Goal: Information Seeking & Learning: Understand process/instructions

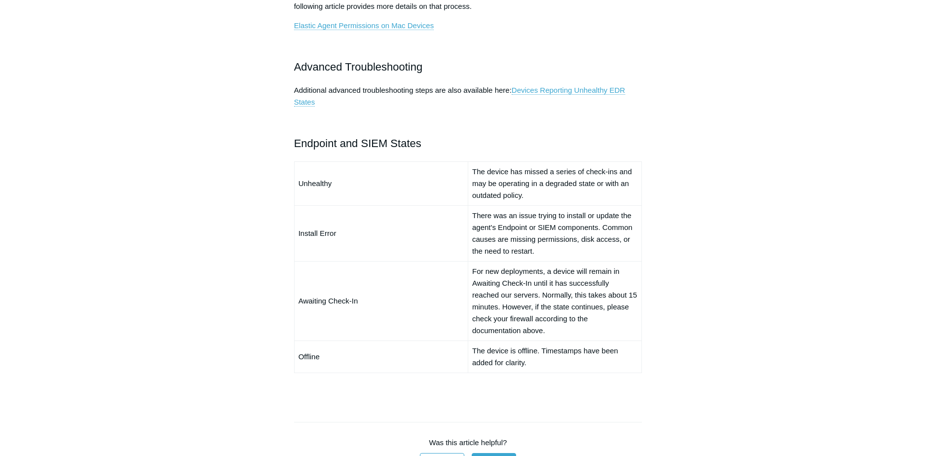
scroll to position [592, 0]
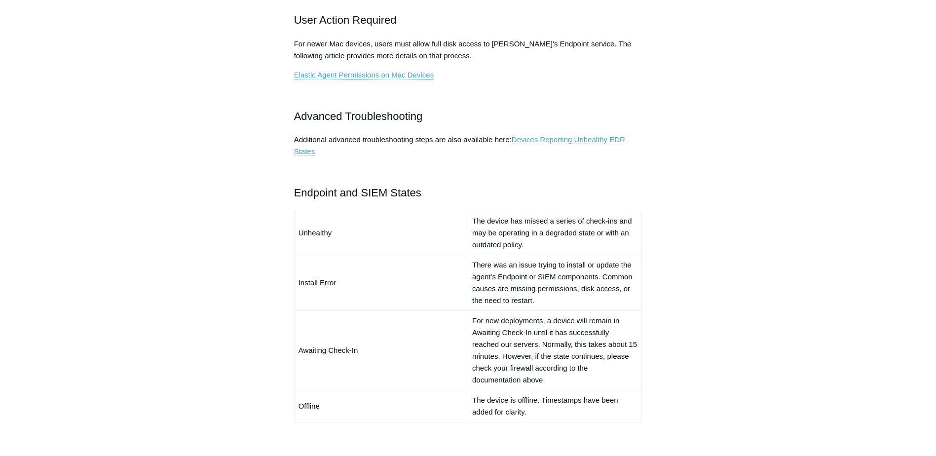
click at [561, 141] on link "Devices Reporting Unhealthy EDR States" at bounding box center [459, 145] width 331 height 21
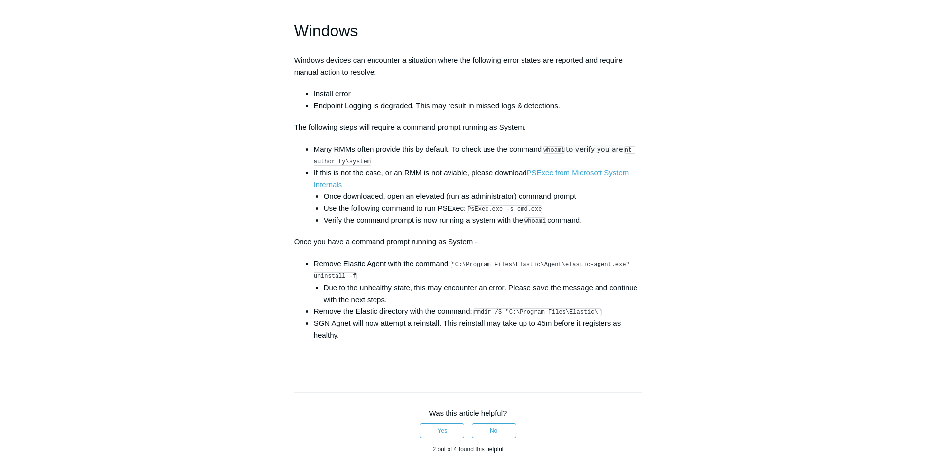
scroll to position [1430, 0]
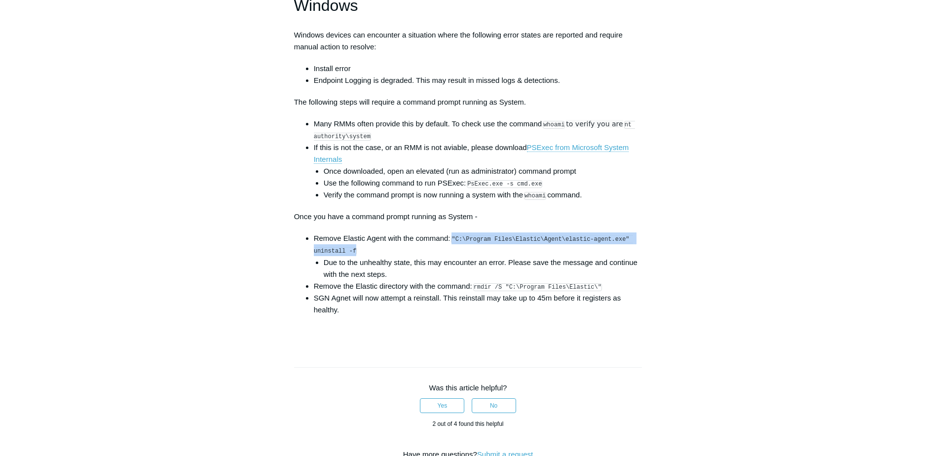
drag, startPoint x: 454, startPoint y: 247, endPoint x: 587, endPoint y: 254, distance: 132.9
click at [587, 254] on li "Remove Elastic Agent with the command: "C:\Program Files\Elastic\Agent\elastic-…" at bounding box center [478, 255] width 329 height 47
drag, startPoint x: 587, startPoint y: 254, endPoint x: 567, endPoint y: 250, distance: 20.6
copy code ""C:\Program Files\Elastic\Agent\elastic-agent.exe" uninstall -f"
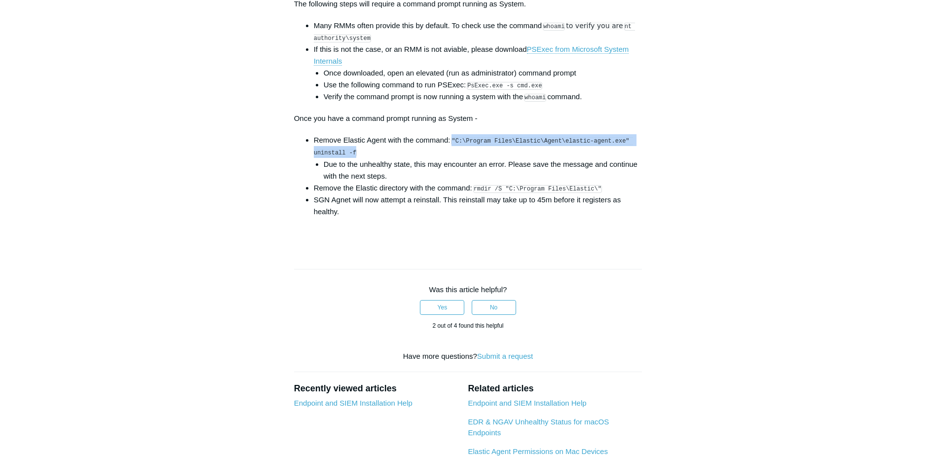
scroll to position [1529, 0]
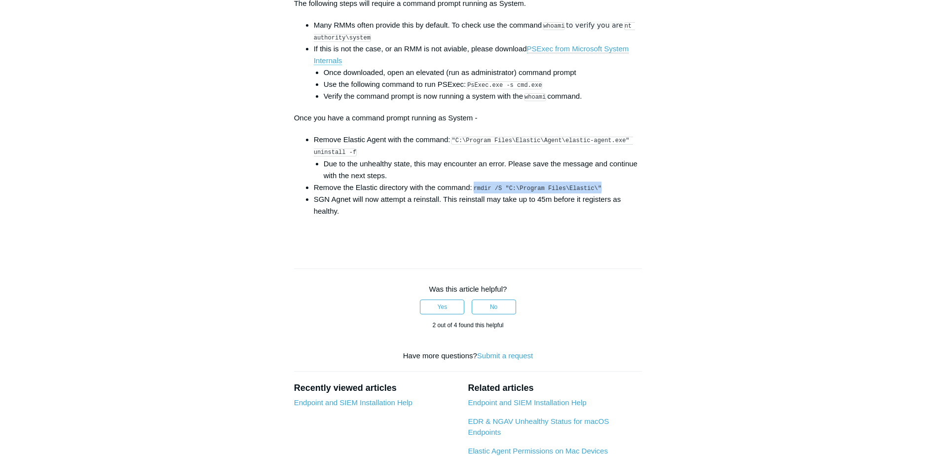
drag, startPoint x: 474, startPoint y: 197, endPoint x: 594, endPoint y: 195, distance: 119.9
click at [594, 193] on li "Remove the Elastic directory with the command: rmdir /S "C:\Program Files\Elast…" at bounding box center [478, 188] width 329 height 12
drag, startPoint x: 594, startPoint y: 195, endPoint x: 574, endPoint y: 196, distance: 19.8
copy code "rmdir /S "C:\Program Files\Elastic\""
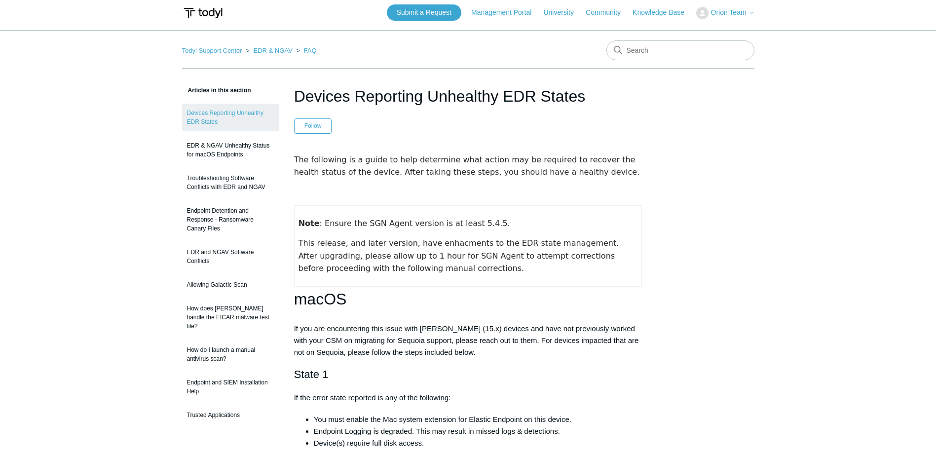
scroll to position [0, 0]
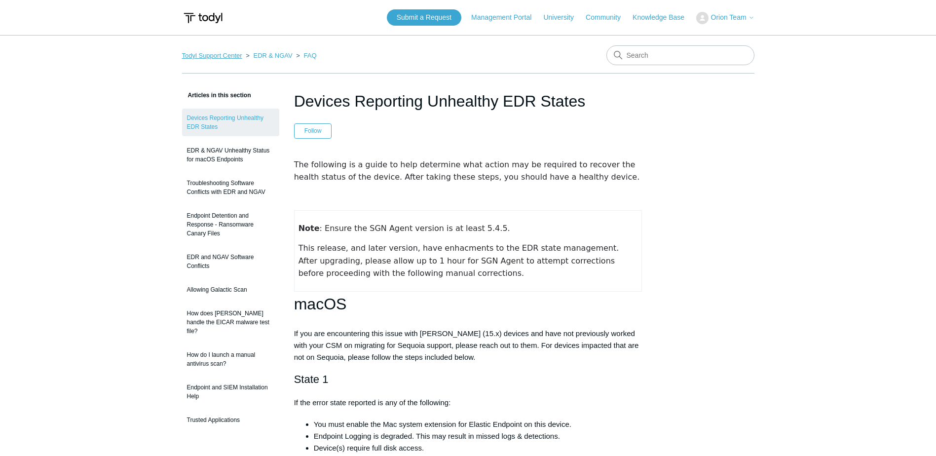
click at [239, 56] on link "Todyl Support Center" at bounding box center [212, 55] width 60 height 7
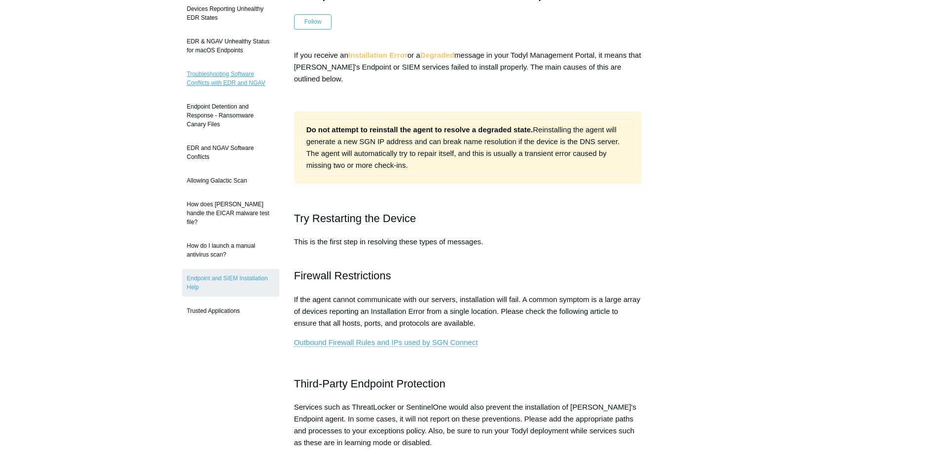
scroll to position [49, 0]
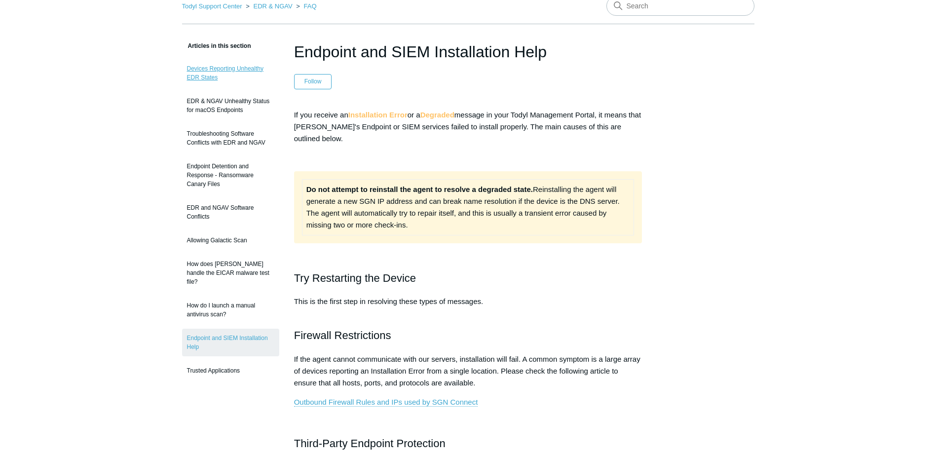
click at [224, 71] on link "Devices Reporting Unhealthy EDR States" at bounding box center [230, 73] width 97 height 28
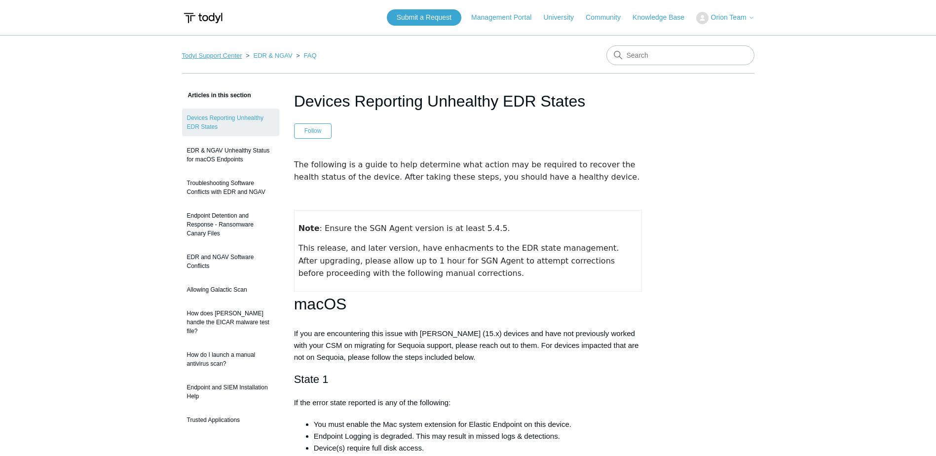
click at [216, 56] on link "Todyl Support Center" at bounding box center [212, 55] width 60 height 7
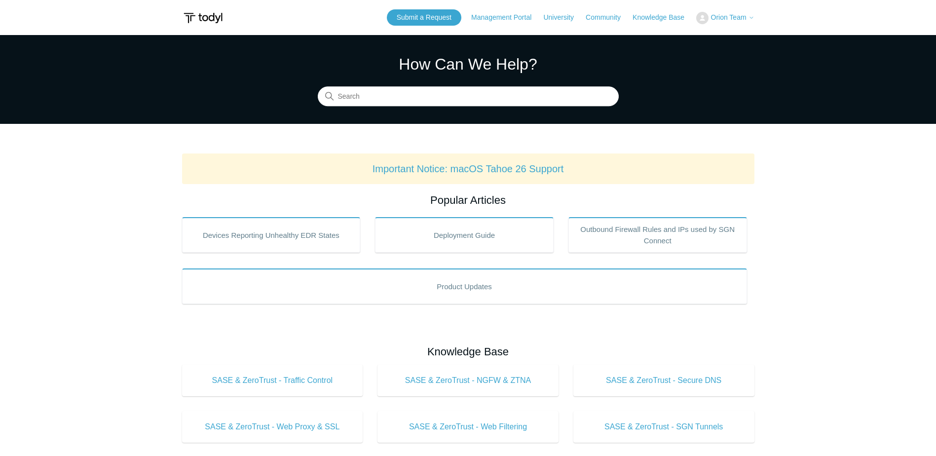
click at [749, 19] on icon at bounding box center [751, 18] width 6 height 6
click at [507, 17] on link "Management Portal" at bounding box center [506, 17] width 70 height 10
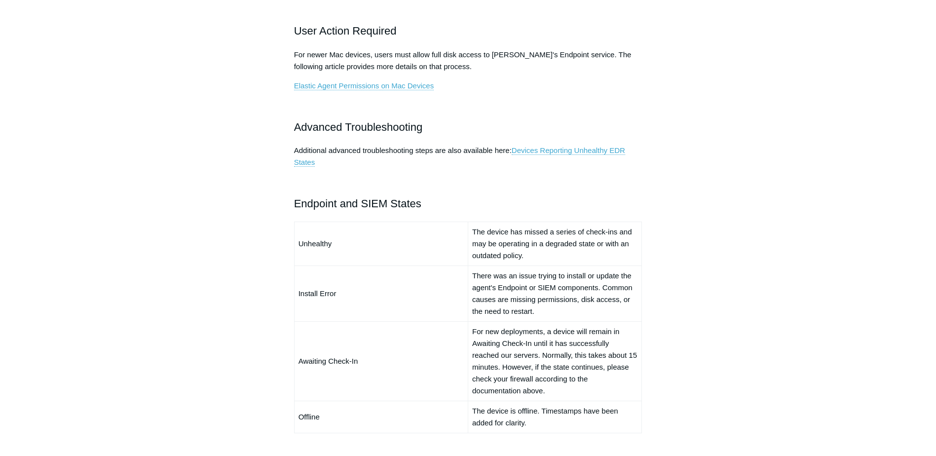
scroll to position [592, 0]
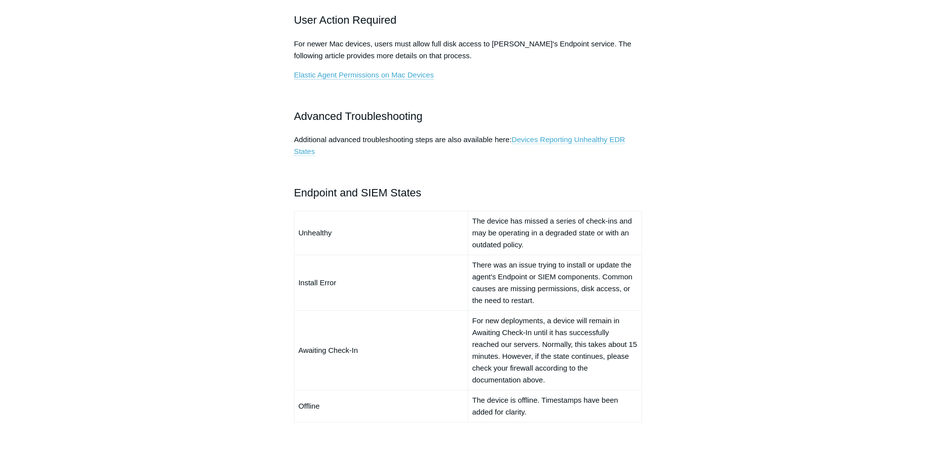
click at [578, 139] on link "Devices Reporting Unhealthy EDR States" at bounding box center [459, 145] width 331 height 21
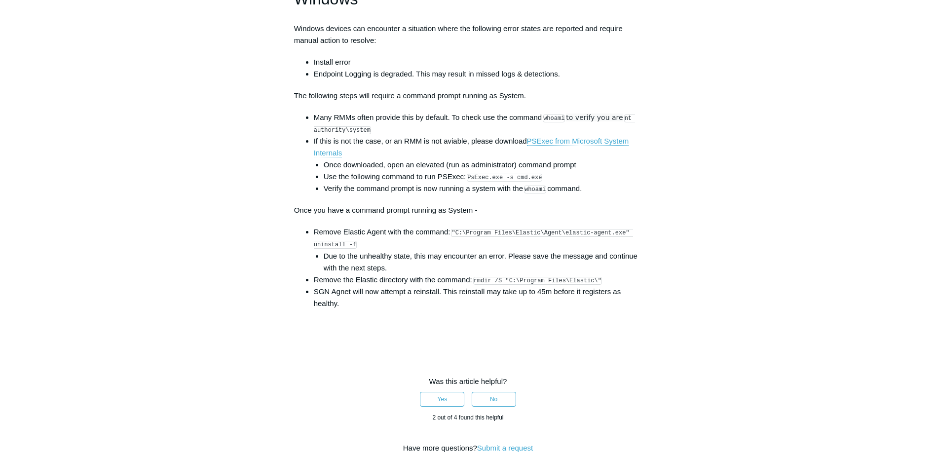
scroll to position [1489, 0]
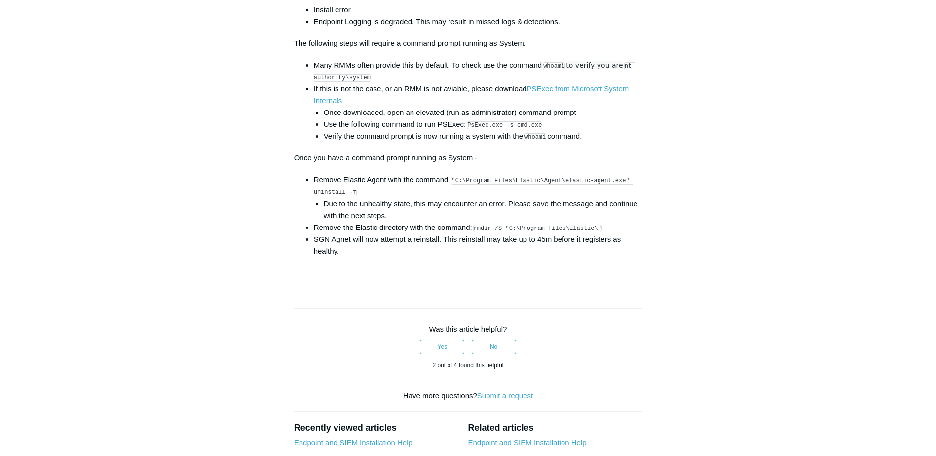
drag, startPoint x: 555, startPoint y: 73, endPoint x: 543, endPoint y: 96, distance: 26.3
click at [540, 103] on li "If this is not the case, or an RMM is not aviable, please download PSExec from …" at bounding box center [478, 112] width 329 height 59
drag, startPoint x: 546, startPoint y: 73, endPoint x: 564, endPoint y: 75, distance: 18.9
click at [564, 70] on code "whoami" at bounding box center [554, 66] width 22 height 8
drag, startPoint x: 564, startPoint y: 75, endPoint x: 559, endPoint y: 72, distance: 6.7
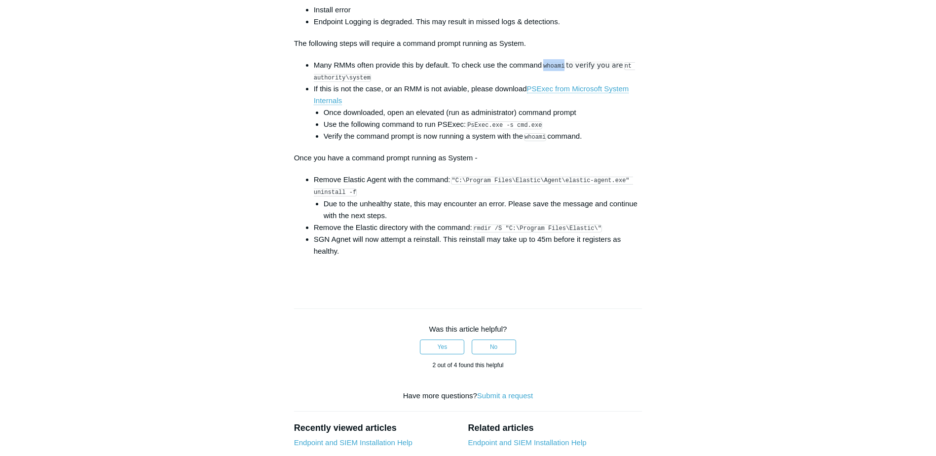
copy code "whoami"
drag, startPoint x: 470, startPoint y: 132, endPoint x: 541, endPoint y: 133, distance: 70.5
click at [541, 130] on li "Use the following command to run PSExec: PsExec.exe -s cmd.exe" at bounding box center [483, 124] width 319 height 12
drag, startPoint x: 541, startPoint y: 133, endPoint x: 526, endPoint y: 135, distance: 14.9
copy code "PsExec.exe -s cmd.exe"
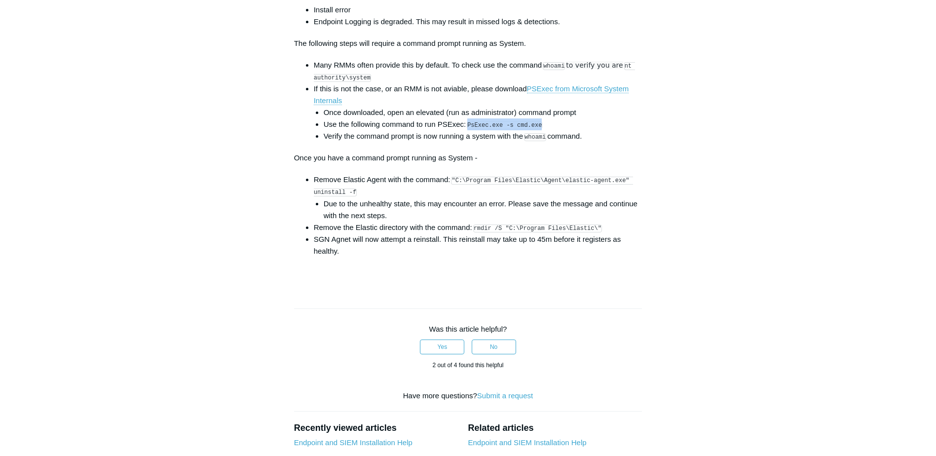
copy code "PsExec.exe -s cmd.exe"
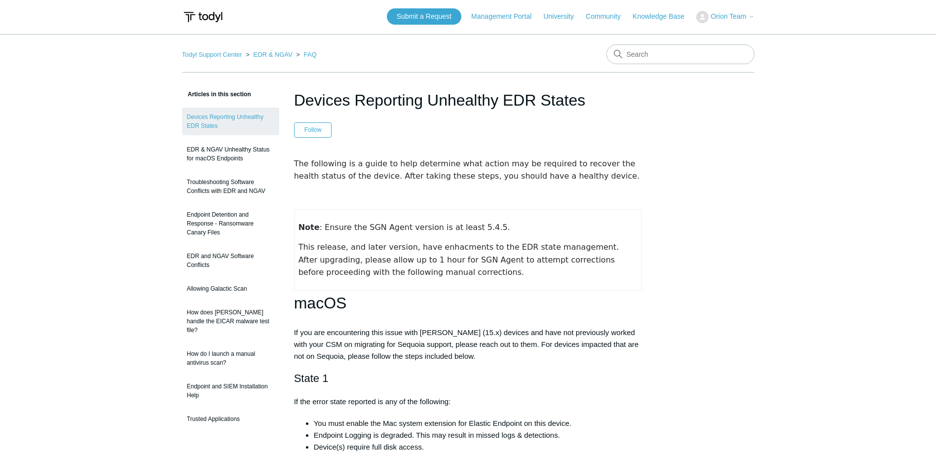
scroll to position [0, 0]
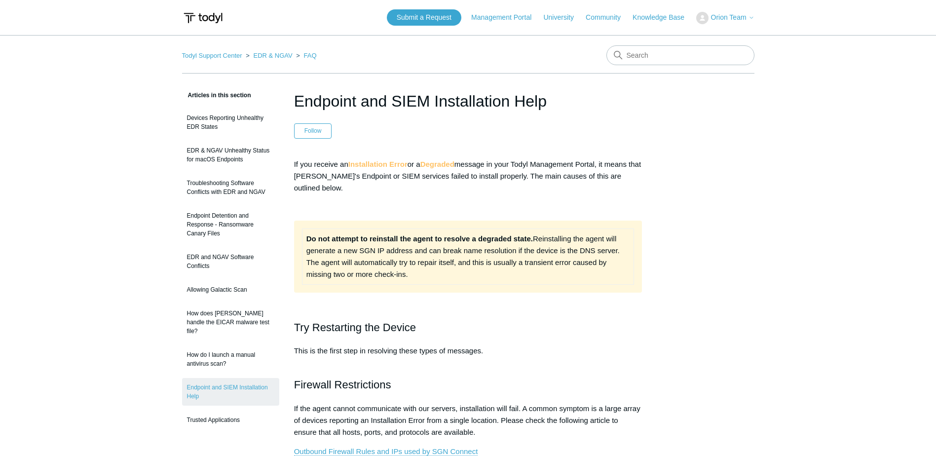
scroll to position [592, 0]
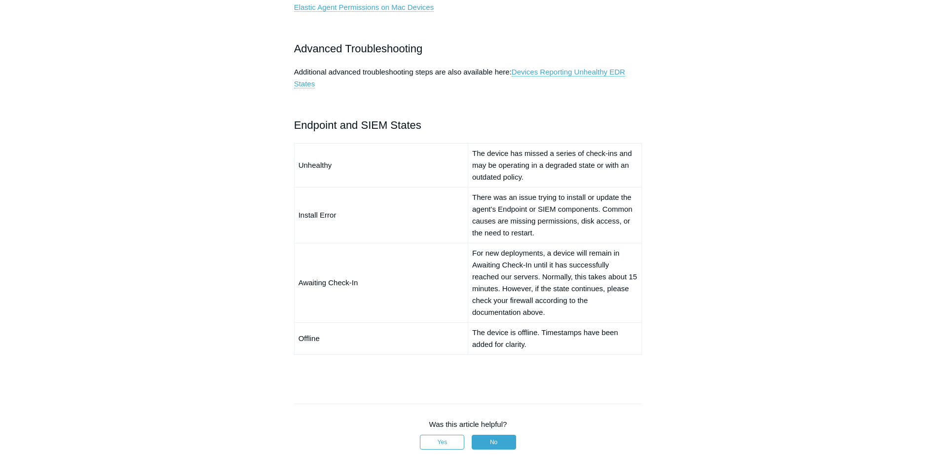
scroll to position [641, 0]
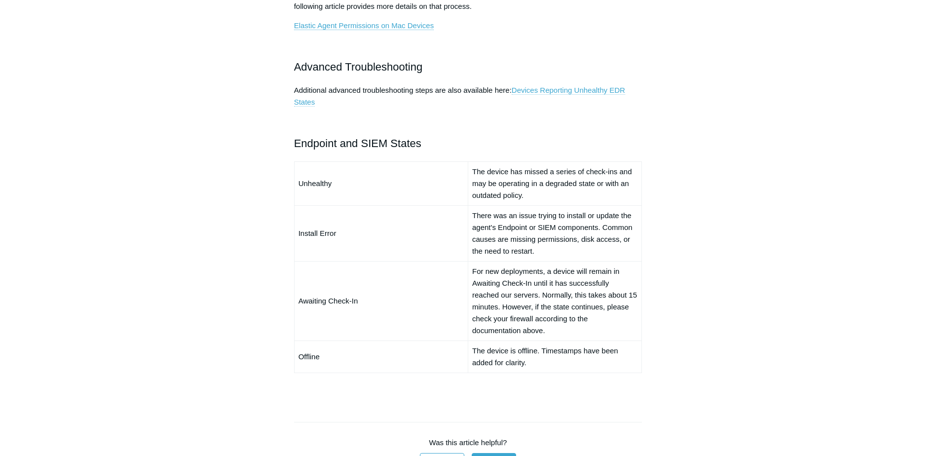
click at [566, 92] on link "Devices Reporting Unhealthy EDR States" at bounding box center [459, 96] width 331 height 21
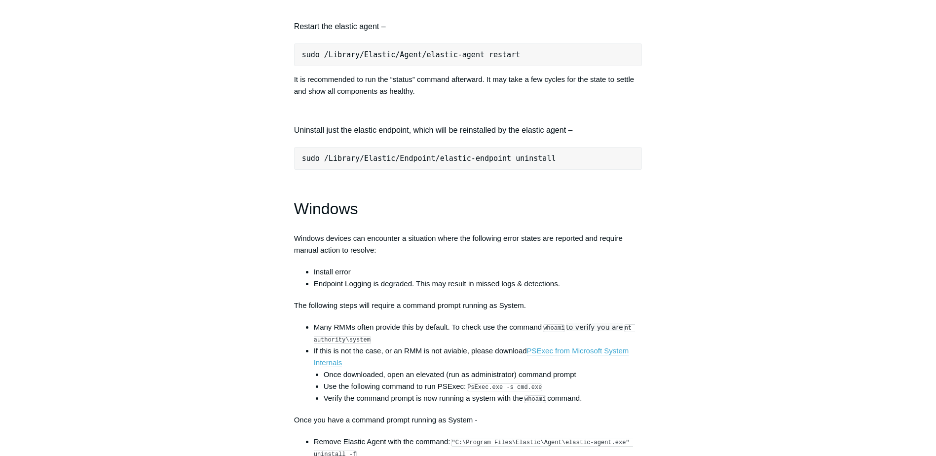
scroll to position [1430, 0]
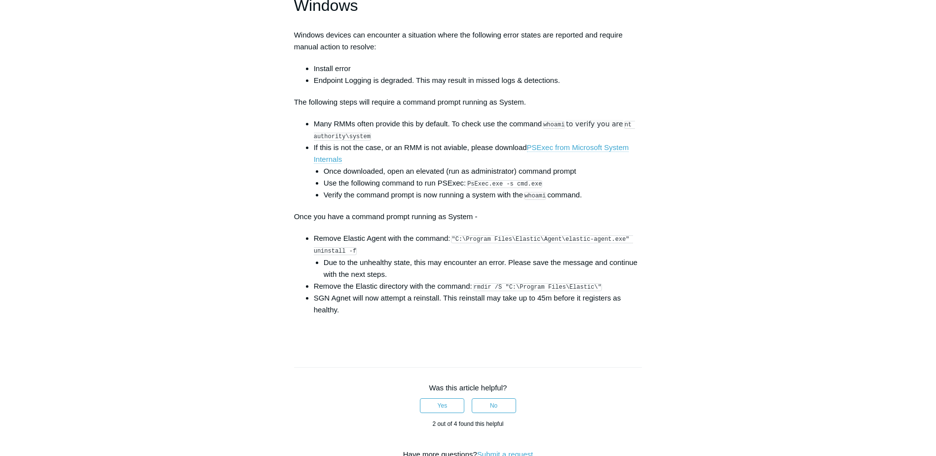
click at [551, 156] on link "PSExec from Microsoft System Internals" at bounding box center [471, 153] width 315 height 21
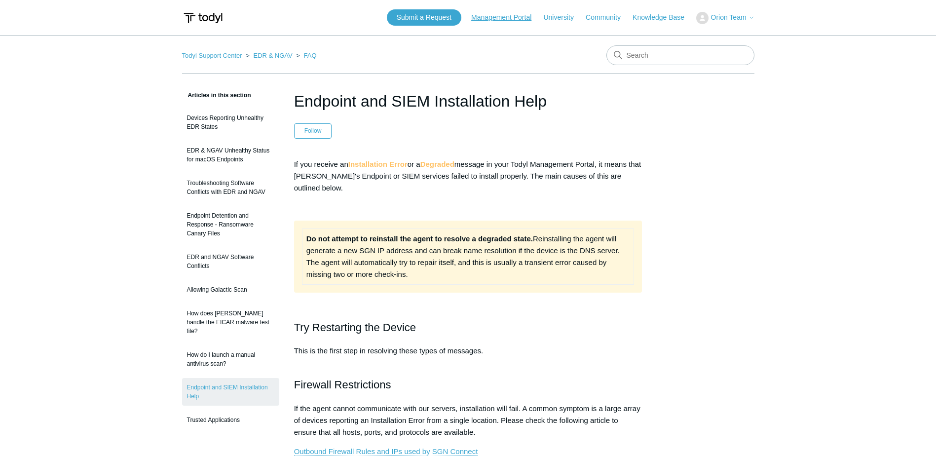
click at [497, 19] on link "Management Portal" at bounding box center [506, 17] width 70 height 10
